Goal: Participate in discussion: Engage in conversation with other users on a specific topic

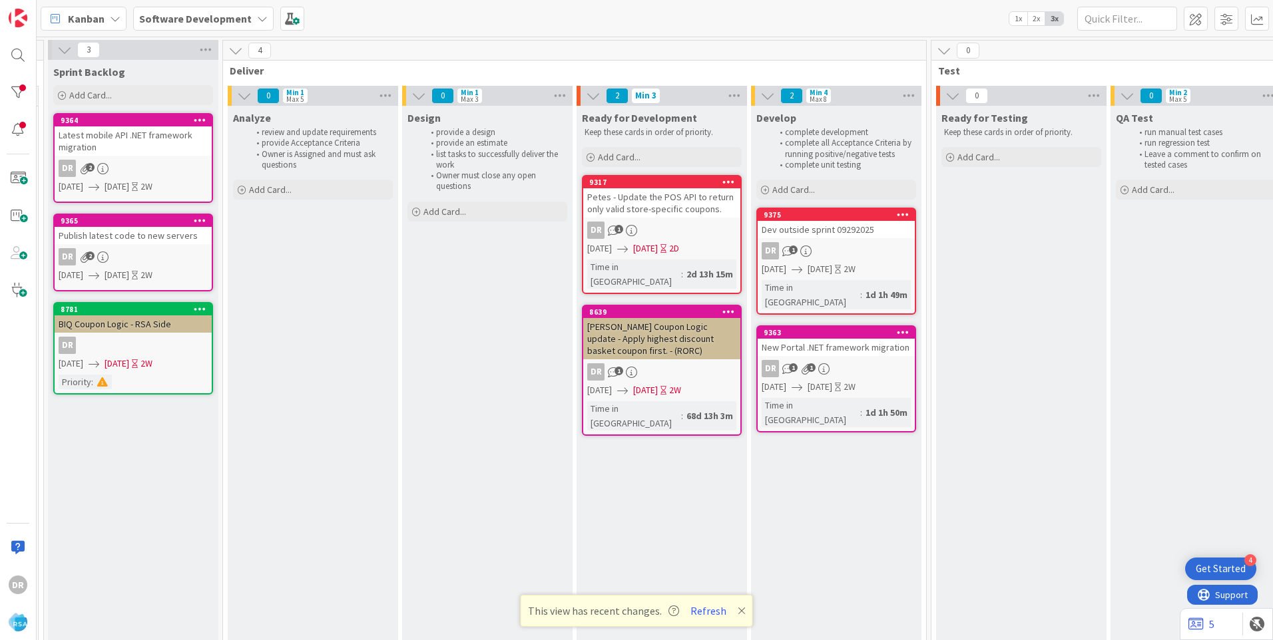
scroll to position [0, 1252]
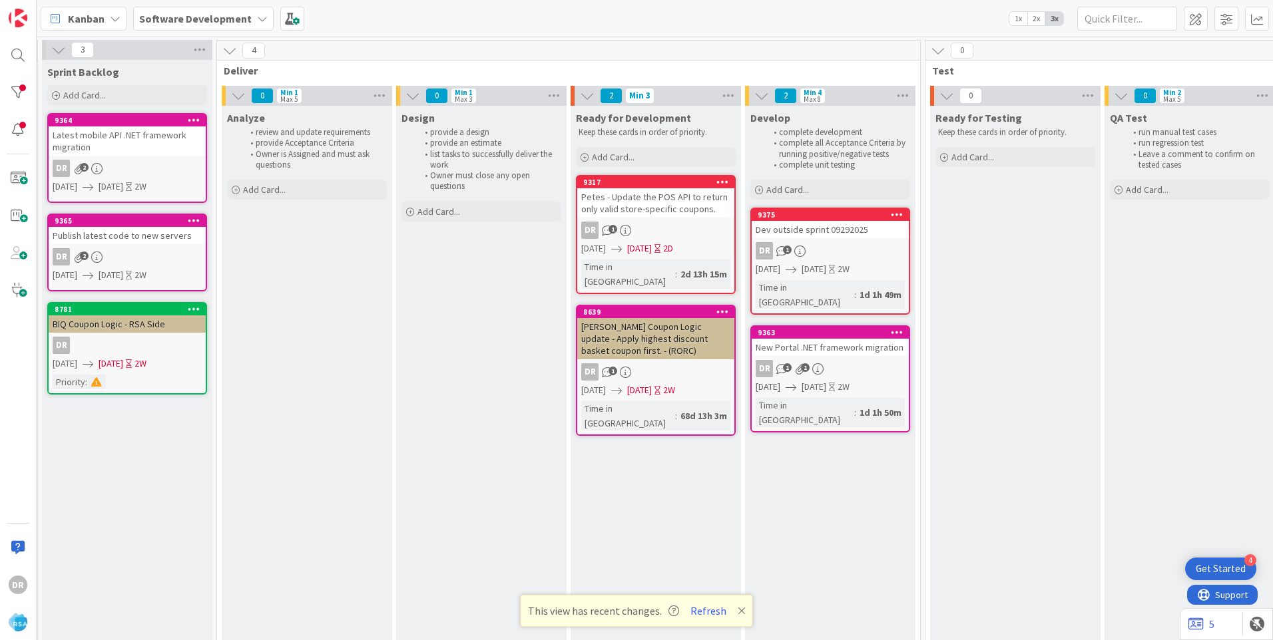
click at [835, 339] on div "New Portal .NET framework migration" at bounding box center [830, 347] width 157 height 17
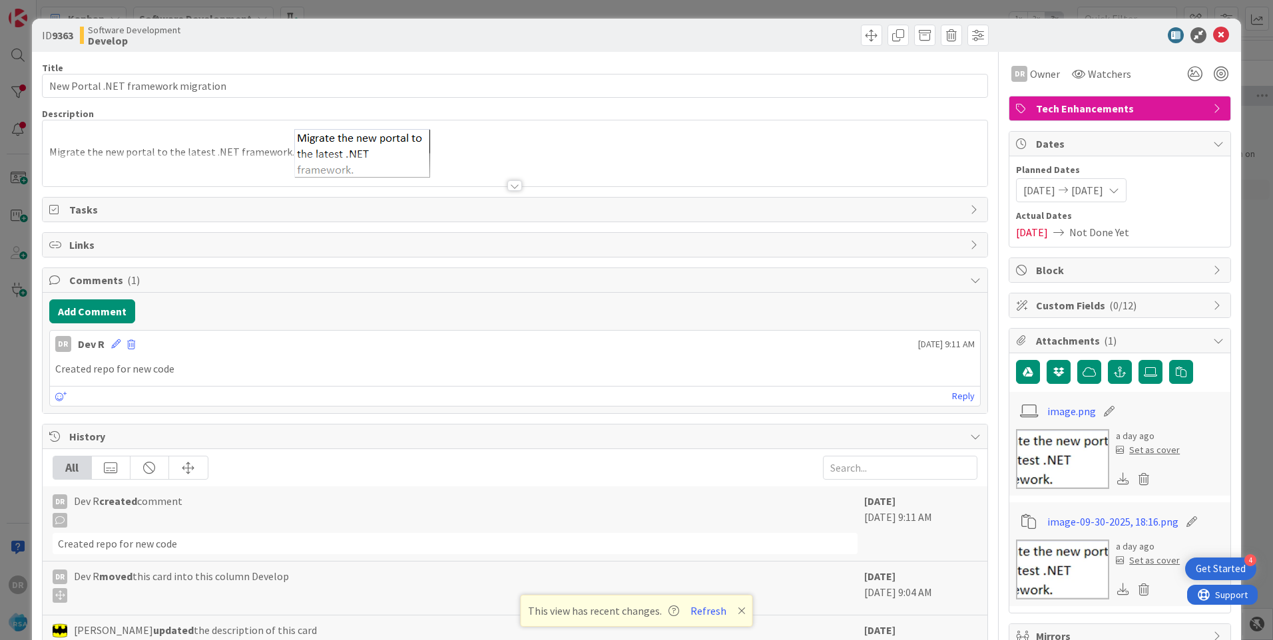
click at [156, 163] on div at bounding box center [515, 169] width 945 height 34
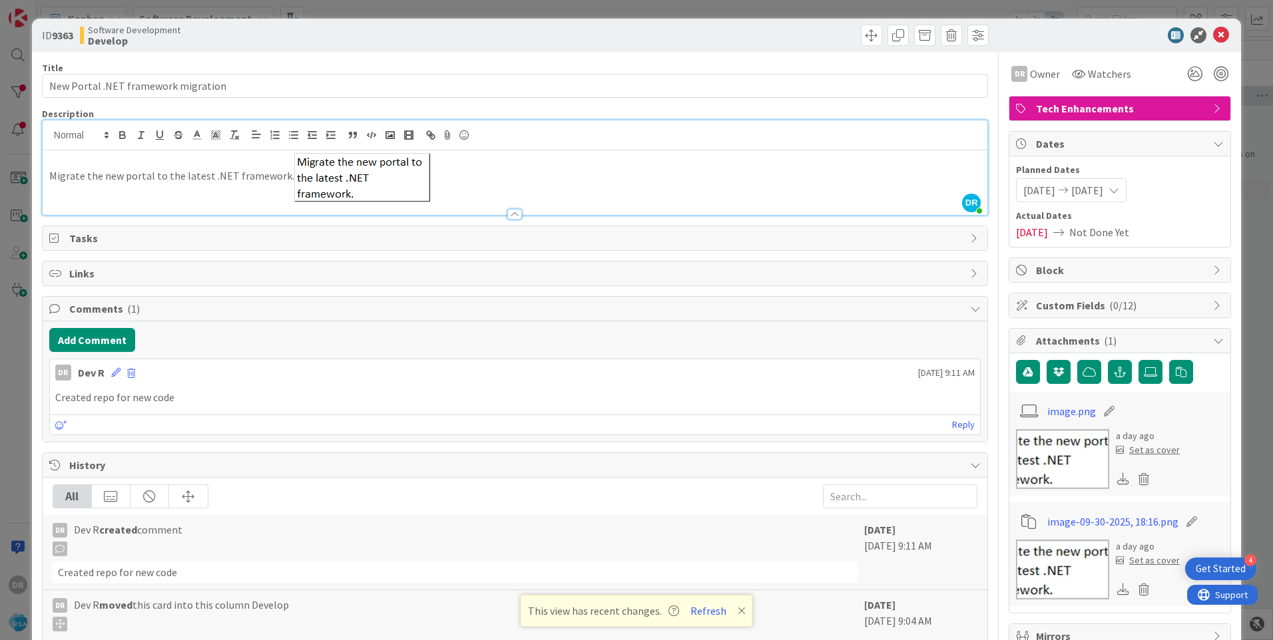
click at [182, 174] on p "Migrate the new portal to the latest .NET framework." at bounding box center [514, 177] width 931 height 49
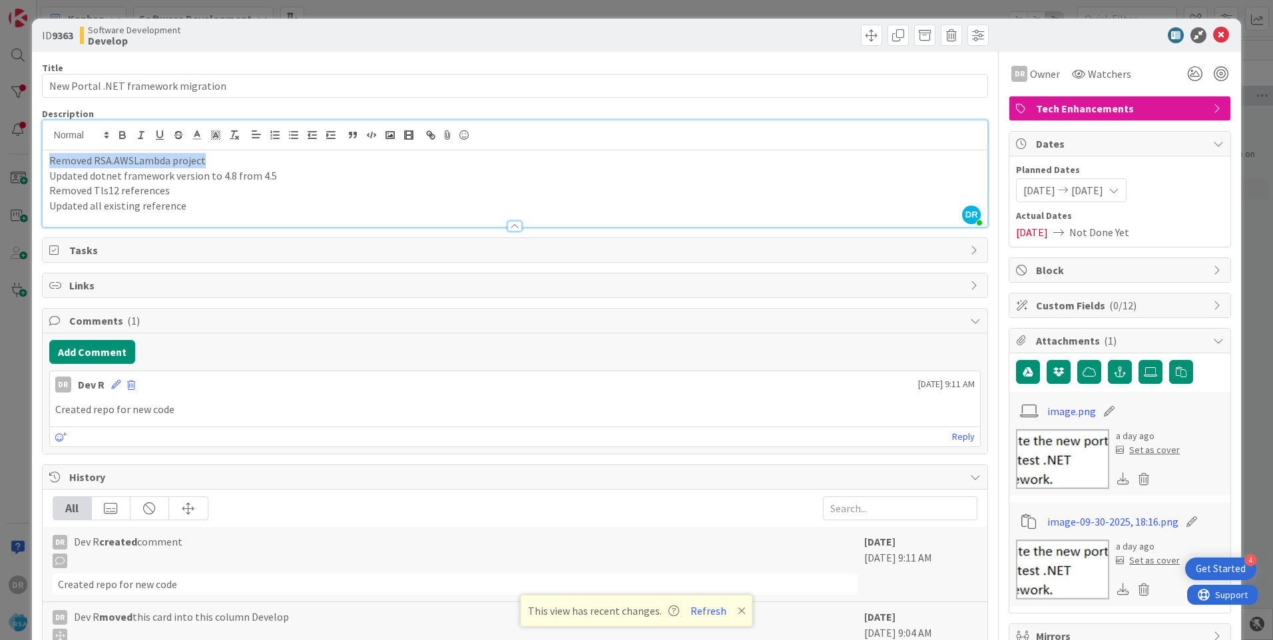
drag, startPoint x: 228, startPoint y: 160, endPoint x: -16, endPoint y: 158, distance: 243.6
click at [0, 158] on html "4 Get Started DR [PERSON_NAME] Software Development 1x 2x 3x 44 Product Backlog…" at bounding box center [636, 320] width 1273 height 640
click at [88, 162] on p "Updated dotnet framework version to 4.8 from 4.5" at bounding box center [514, 160] width 931 height 15
click at [220, 206] on p "Update all existing reference" at bounding box center [514, 205] width 931 height 15
copy div "Update dotnet framework version to 4.8 from 4.5 Remove RSA.AWSLambda project Re…"
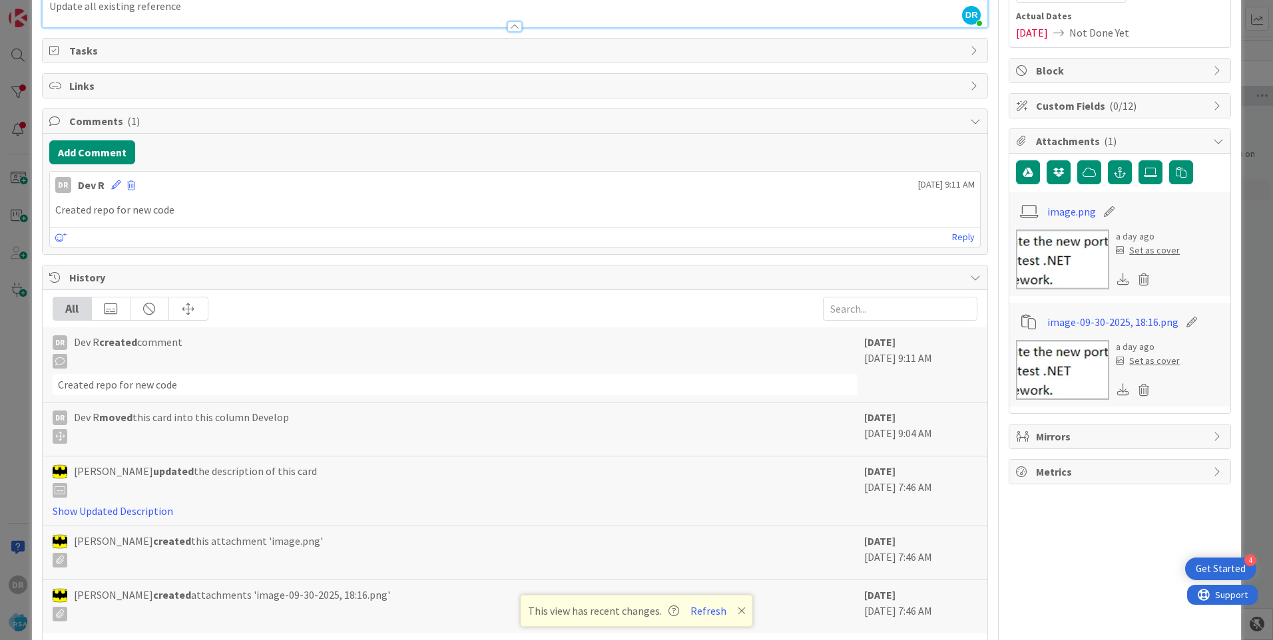
scroll to position [133, 0]
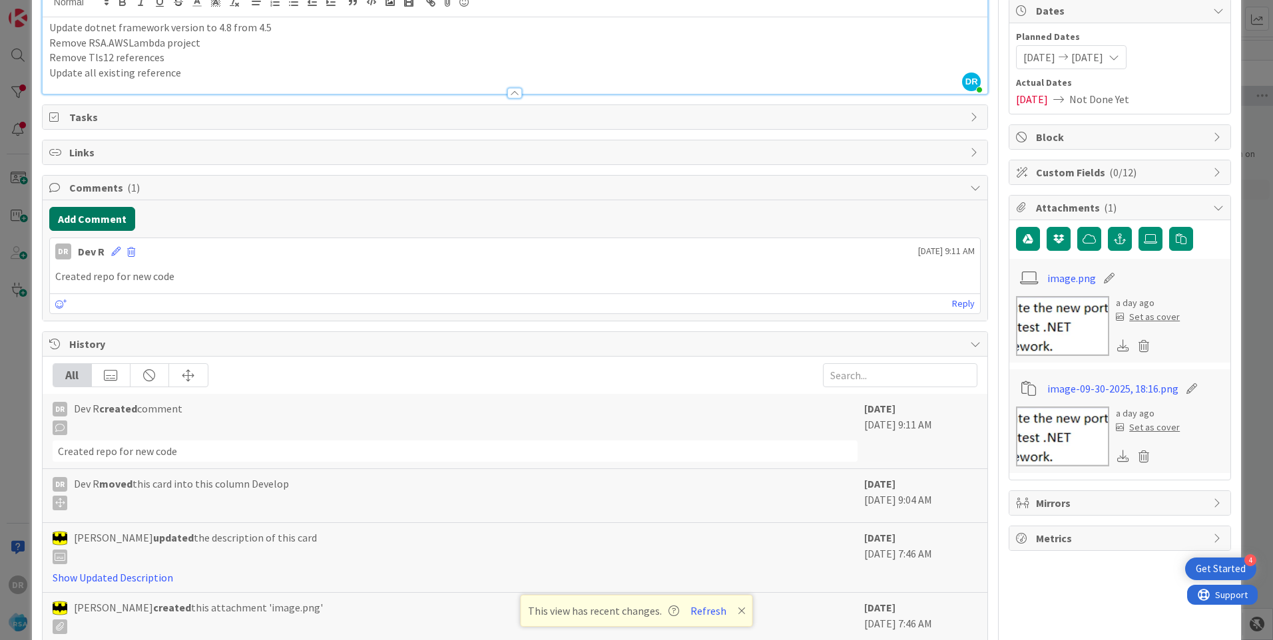
click at [98, 220] on button "Add Comment" at bounding box center [92, 219] width 86 height 24
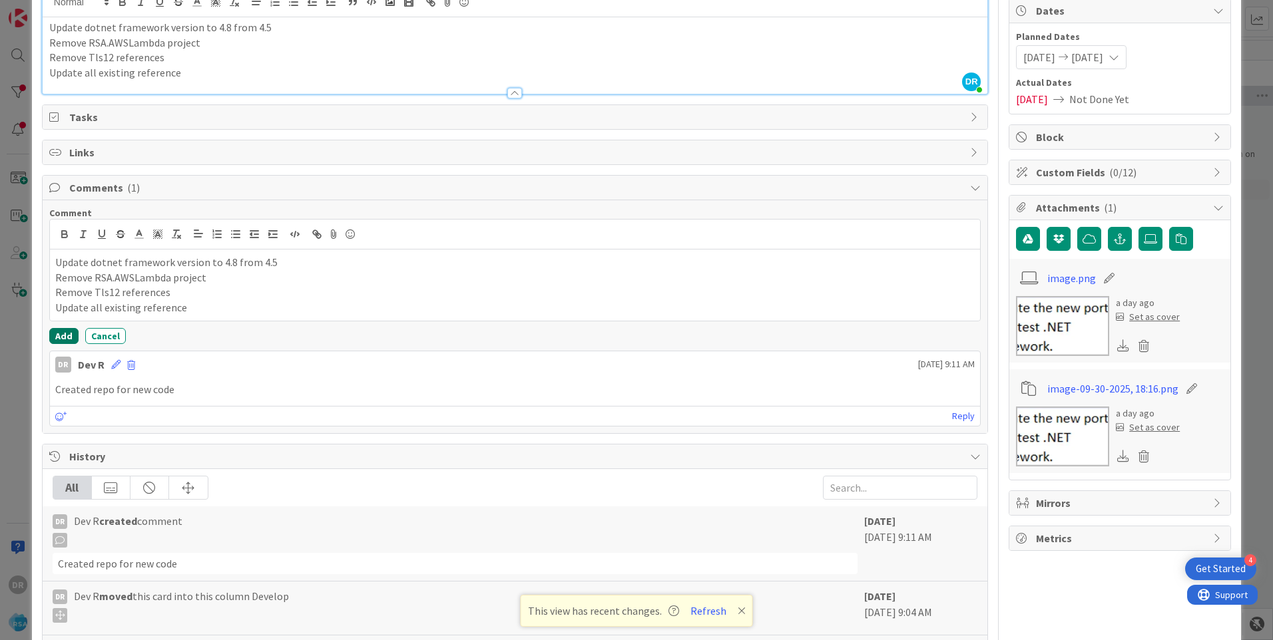
click at [67, 335] on button "Add" at bounding box center [63, 336] width 29 height 16
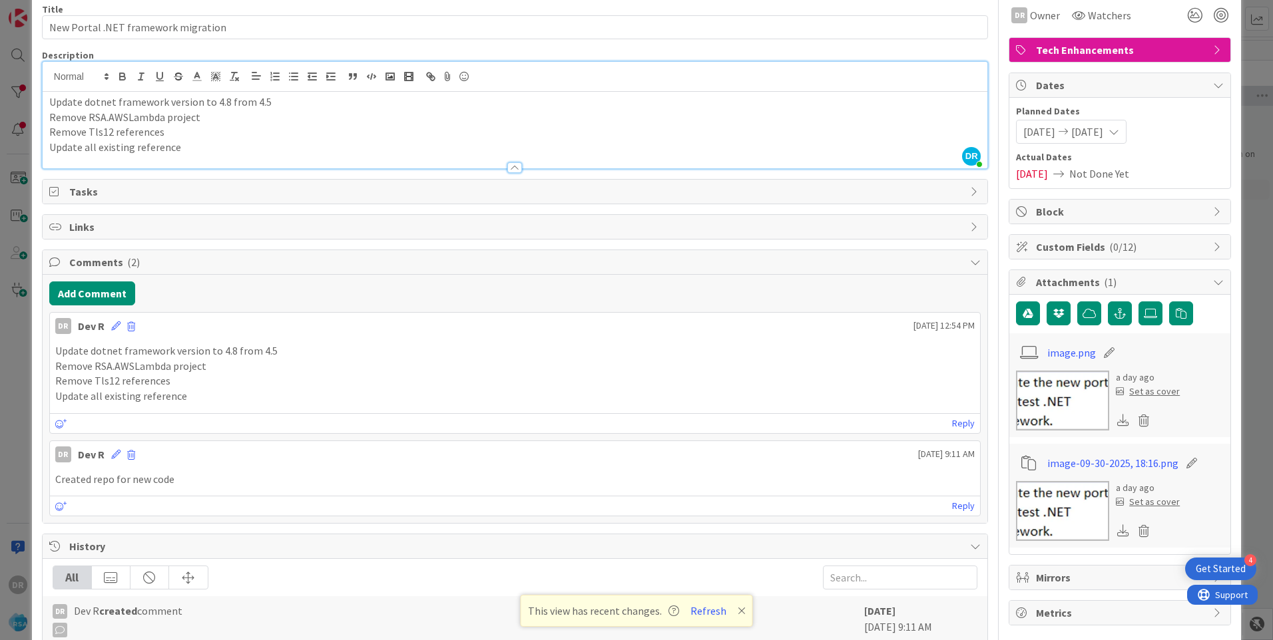
scroll to position [0, 0]
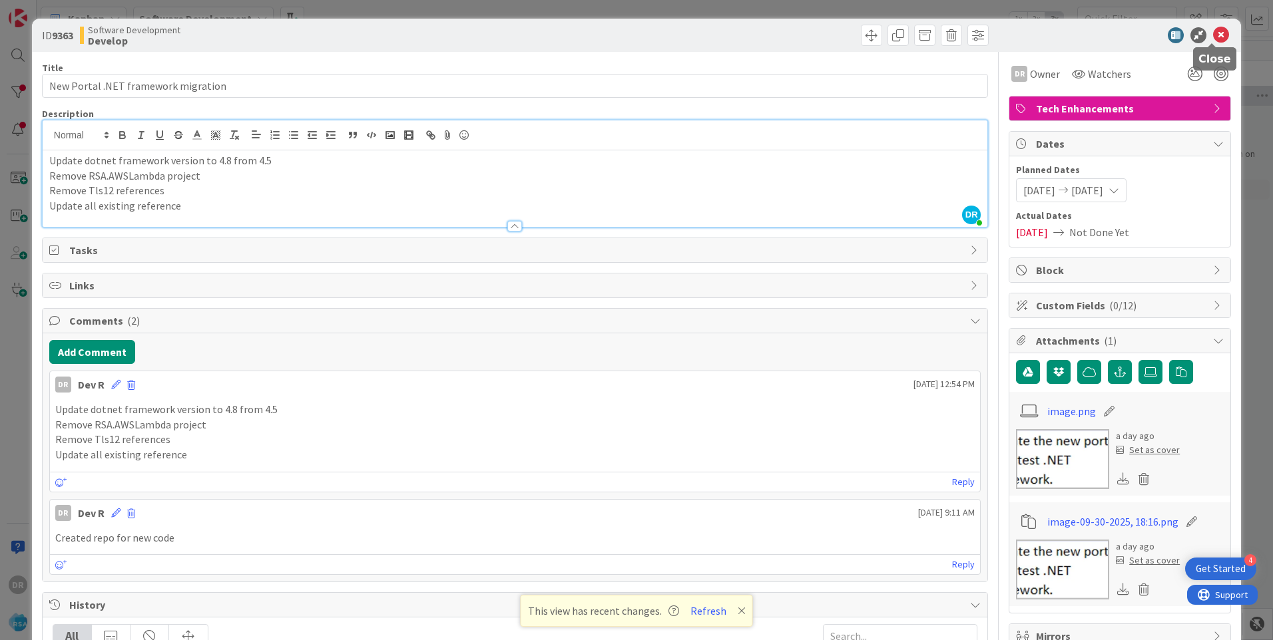
click at [1216, 34] on icon at bounding box center [1221, 35] width 16 height 16
